Goal: Check status: Check status

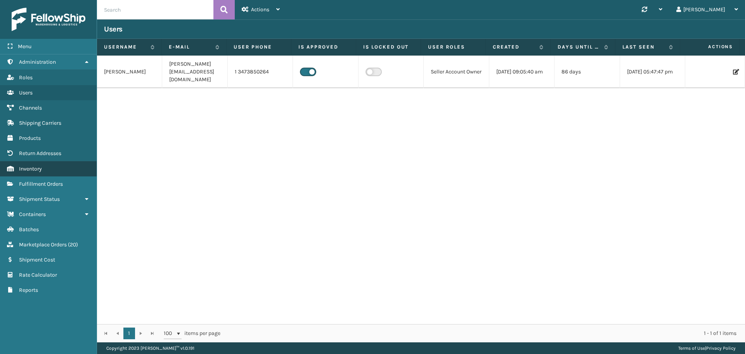
click at [38, 170] on span "Inventory" at bounding box center [30, 168] width 23 height 7
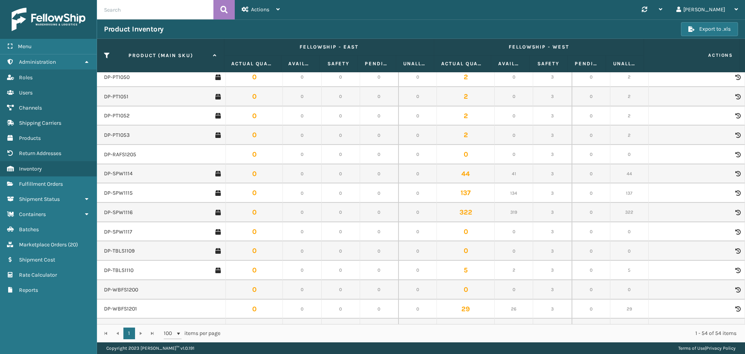
scroll to position [790, 0]
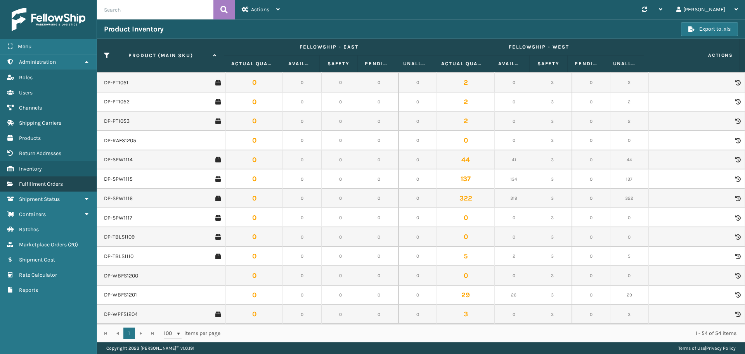
click at [41, 185] on span "Fulfillment Orders" at bounding box center [41, 183] width 44 height 7
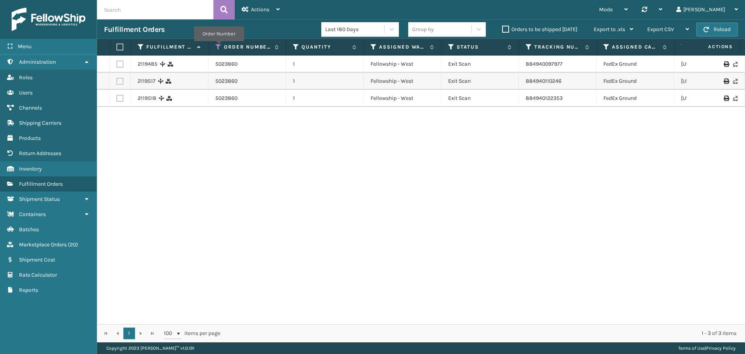
drag, startPoint x: 219, startPoint y: 47, endPoint x: 223, endPoint y: 54, distance: 8.7
click at [218, 47] on icon at bounding box center [218, 46] width 6 height 7
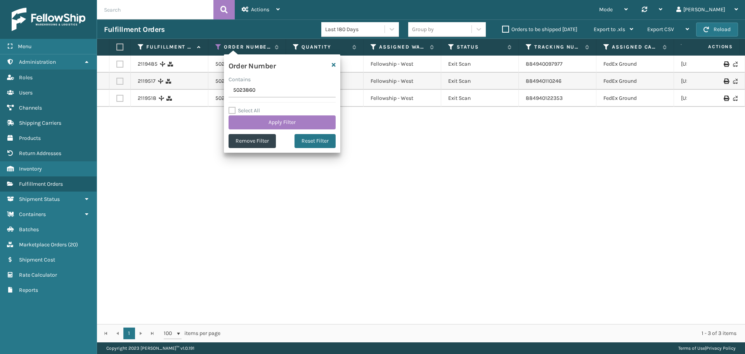
click at [246, 90] on input "5023860" at bounding box center [282, 90] width 107 height 14
type input "5023921"
click at [278, 121] on button "Apply Filter" at bounding box center [282, 122] width 107 height 14
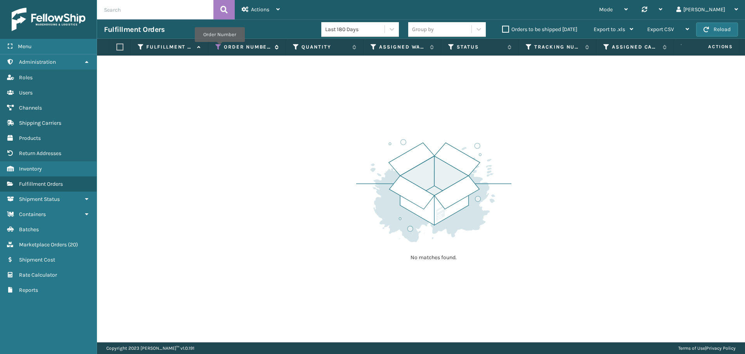
click at [220, 47] on icon at bounding box center [218, 46] width 6 height 7
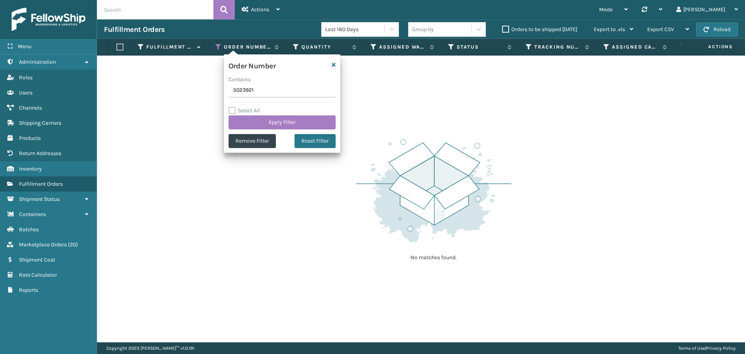
click at [542, 31] on label "Orders to be shipped [DATE]" at bounding box center [539, 29] width 75 height 7
click at [503, 30] on input "Orders to be shipped [DATE]" at bounding box center [502, 27] width 0 height 5
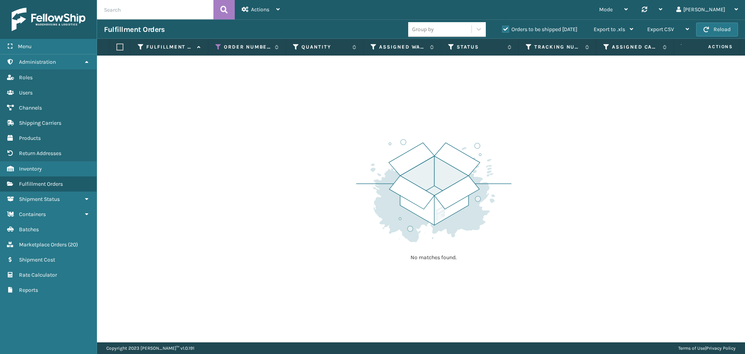
click at [542, 31] on label "Orders to be shipped [DATE]" at bounding box center [539, 29] width 75 height 7
click at [503, 30] on input "Orders to be shipped [DATE]" at bounding box center [502, 27] width 0 height 5
click at [542, 31] on label "Orders to be shipped [DATE]" at bounding box center [539, 29] width 75 height 7
click at [503, 30] on input "Orders to be shipped [DATE]" at bounding box center [502, 27] width 0 height 5
click at [542, 31] on label "Orders to be shipped [DATE]" at bounding box center [539, 29] width 75 height 7
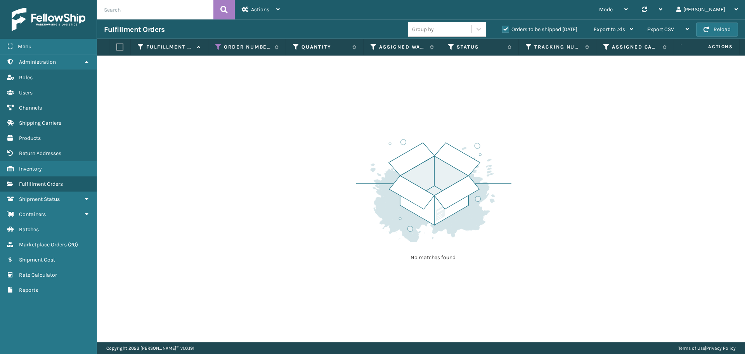
click at [503, 30] on input "Orders to be shipped [DATE]" at bounding box center [502, 27] width 0 height 5
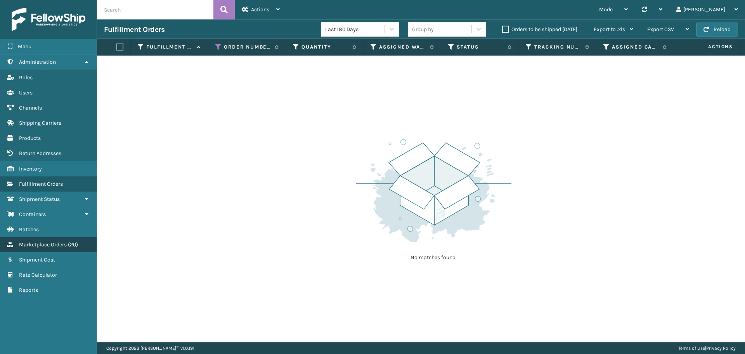
click at [50, 249] on link "Marketplace Orders ( 20 )" at bounding box center [48, 244] width 97 height 15
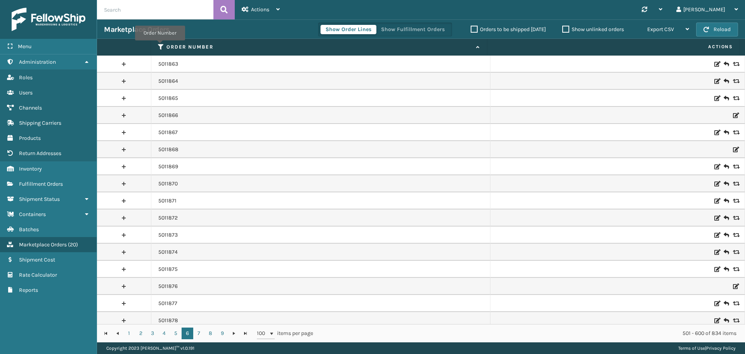
click at [160, 46] on icon at bounding box center [161, 46] width 6 height 7
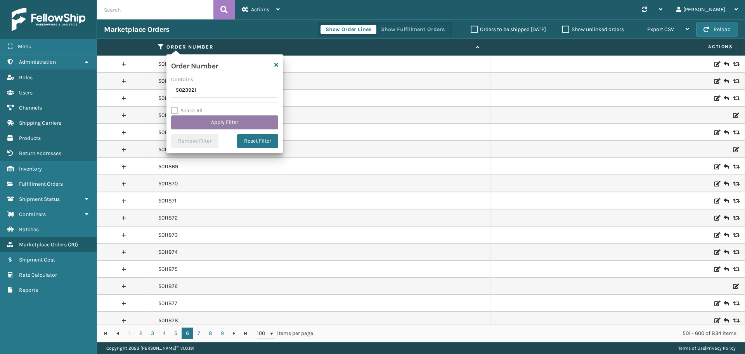
type input "5023921"
click at [211, 126] on button "Apply Filter" at bounding box center [224, 122] width 107 height 14
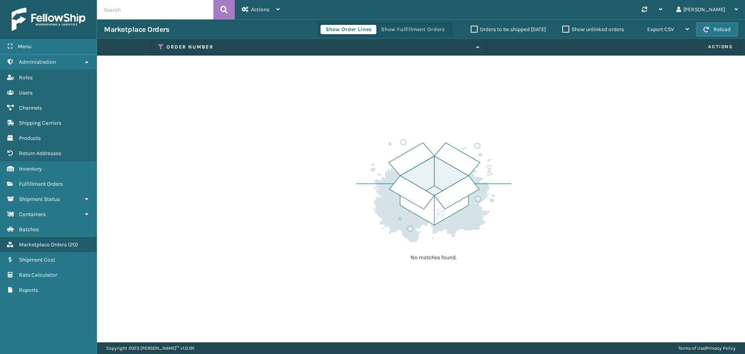
click at [491, 30] on label "Orders to be shipped [DATE]" at bounding box center [508, 29] width 75 height 7
click at [471, 30] on input "Orders to be shipped [DATE]" at bounding box center [471, 27] width 0 height 5
click at [491, 30] on label "Orders to be shipped [DATE]" at bounding box center [508, 29] width 75 height 7
click at [471, 30] on input "Orders to be shipped [DATE]" at bounding box center [471, 27] width 0 height 5
click at [490, 30] on label "Orders to be shipped [DATE]" at bounding box center [508, 29] width 75 height 7
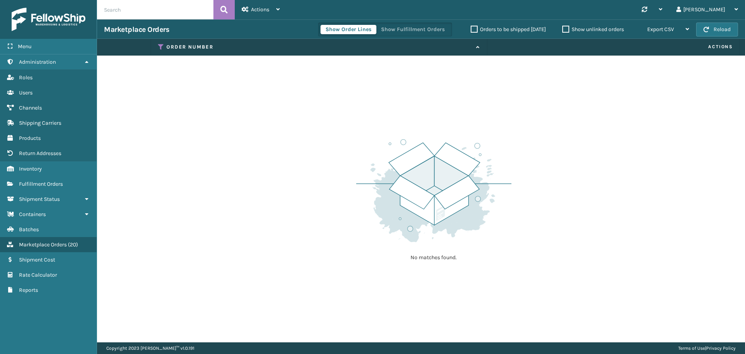
click at [475, 30] on label "Orders to be shipped [DATE]" at bounding box center [508, 29] width 75 height 7
click at [471, 30] on input "Orders to be shipped [DATE]" at bounding box center [471, 27] width 0 height 5
click at [475, 30] on label "Orders to be shipped [DATE]" at bounding box center [508, 29] width 75 height 7
click at [471, 30] on input "Orders to be shipped [DATE]" at bounding box center [471, 27] width 0 height 5
click at [464, 28] on div "Orders to be shipped [DATE]" at bounding box center [510, 29] width 92 height 9
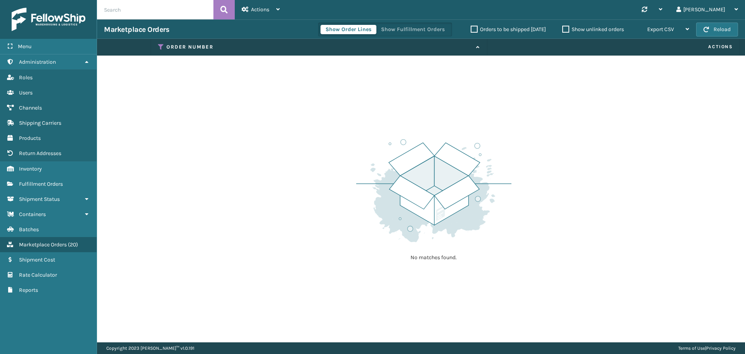
click at [473, 28] on label "Orders to be shipped [DATE]" at bounding box center [508, 29] width 75 height 7
click at [471, 28] on input "Orders to be shipped [DATE]" at bounding box center [471, 27] width 0 height 5
click at [473, 28] on label "Orders to be shipped [DATE]" at bounding box center [508, 29] width 75 height 7
click at [471, 28] on input "Orders to be shipped [DATE]" at bounding box center [471, 27] width 0 height 5
click at [162, 46] on icon at bounding box center [161, 46] width 6 height 7
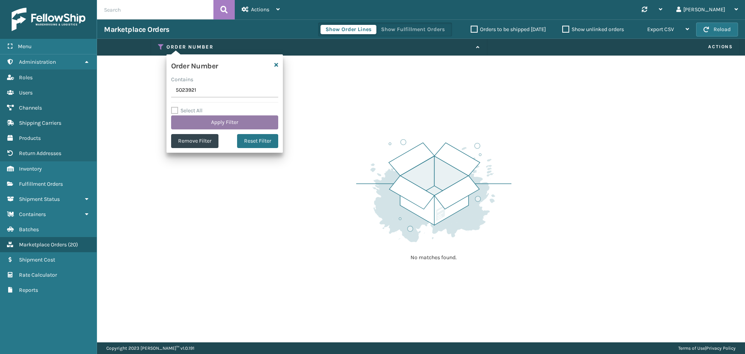
click at [216, 118] on button "Apply Filter" at bounding box center [224, 122] width 107 height 14
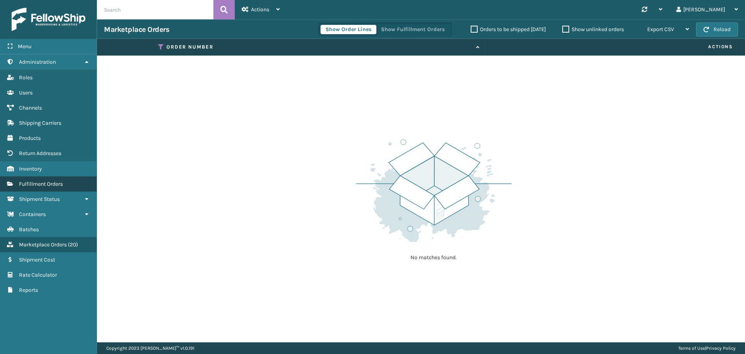
click at [36, 188] on link "Fulfillment Orders" at bounding box center [48, 183] width 97 height 15
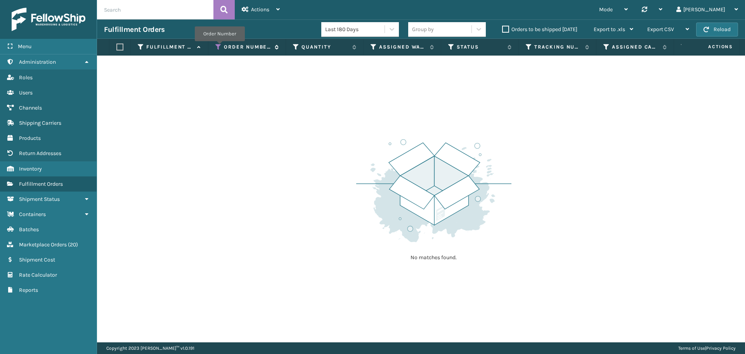
click at [220, 47] on icon at bounding box center [218, 46] width 6 height 7
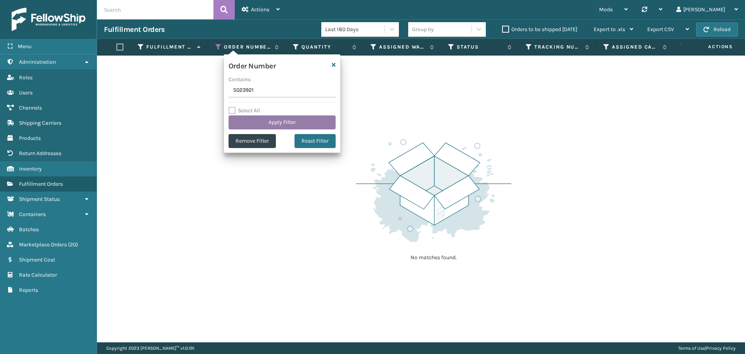
click at [277, 125] on button "Apply Filter" at bounding box center [282, 122] width 107 height 14
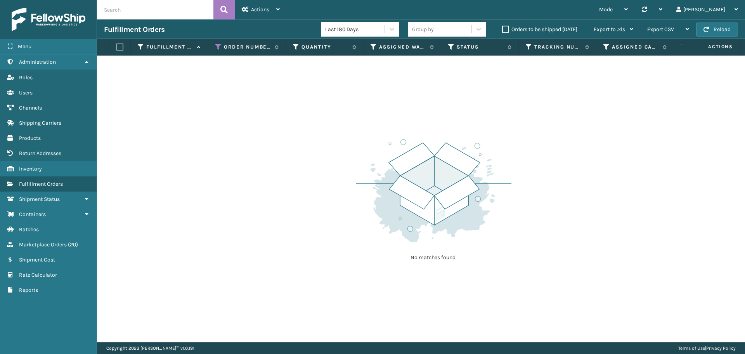
click at [520, 32] on label "Orders to be shipped [DATE]" at bounding box center [539, 29] width 75 height 7
click at [503, 30] on input "Orders to be shipped [DATE]" at bounding box center [502, 27] width 0 height 5
